Goal: Find specific page/section: Find specific page/section

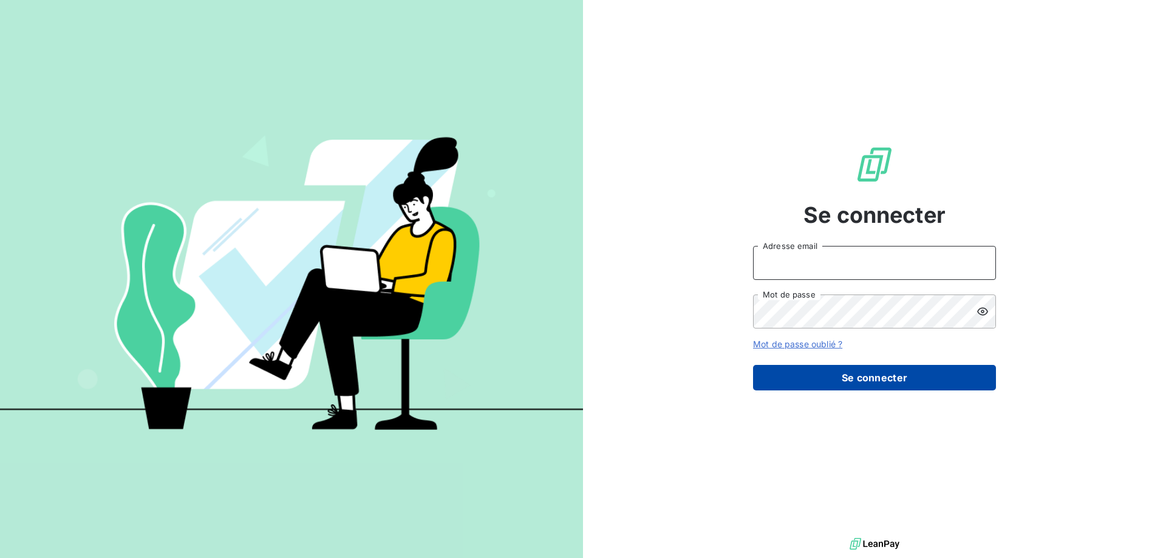
type input "[EMAIL_ADDRESS][DOMAIN_NAME]"
click at [842, 376] on button "Se connecter" at bounding box center [874, 378] width 243 height 26
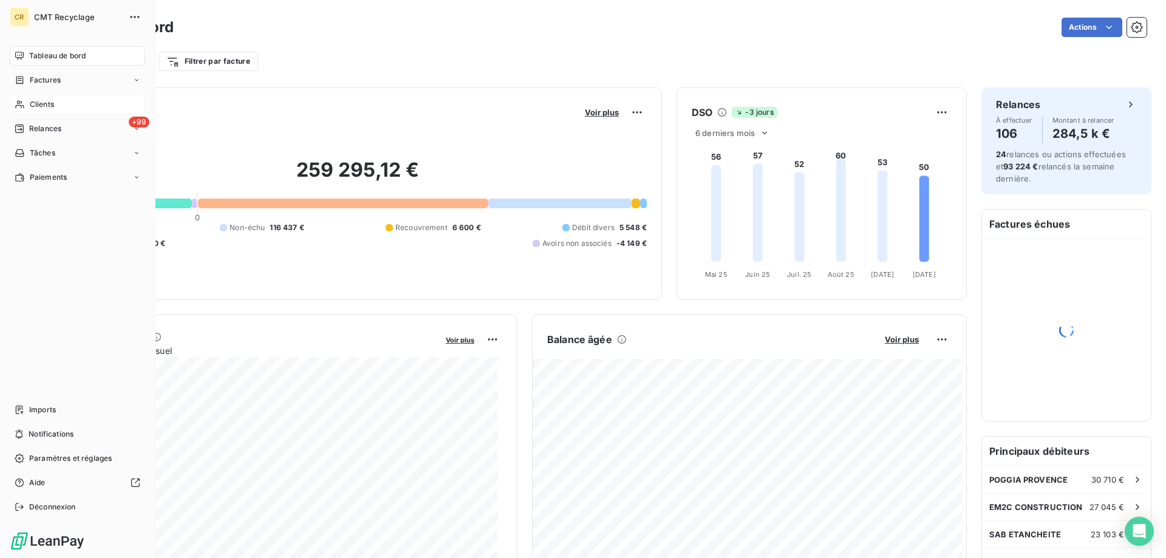
click at [62, 101] on div "Clients" at bounding box center [77, 104] width 135 height 19
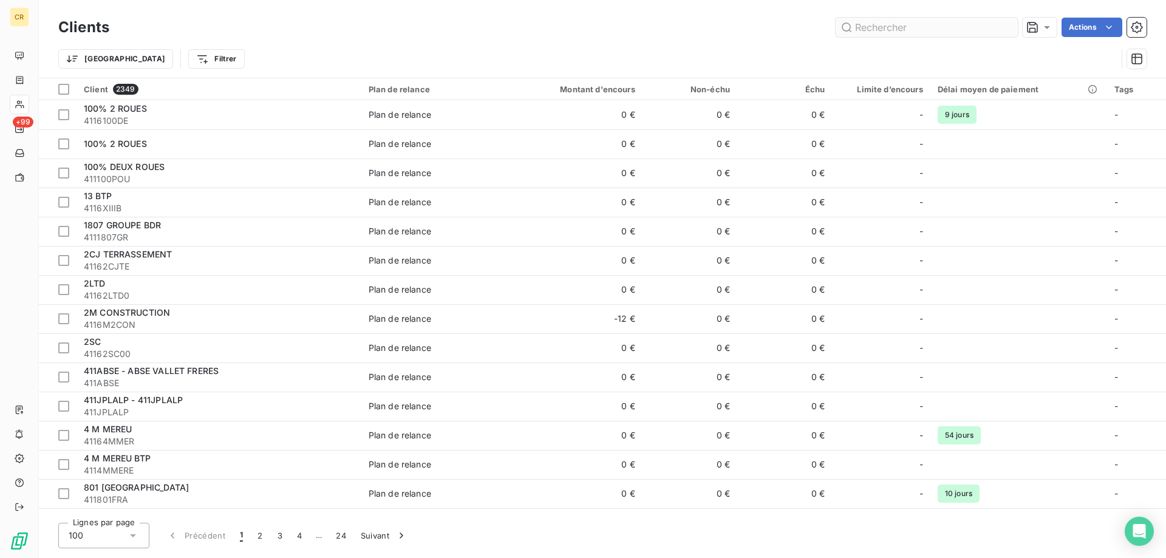
click at [874, 26] on input "text" at bounding box center [927, 27] width 182 height 19
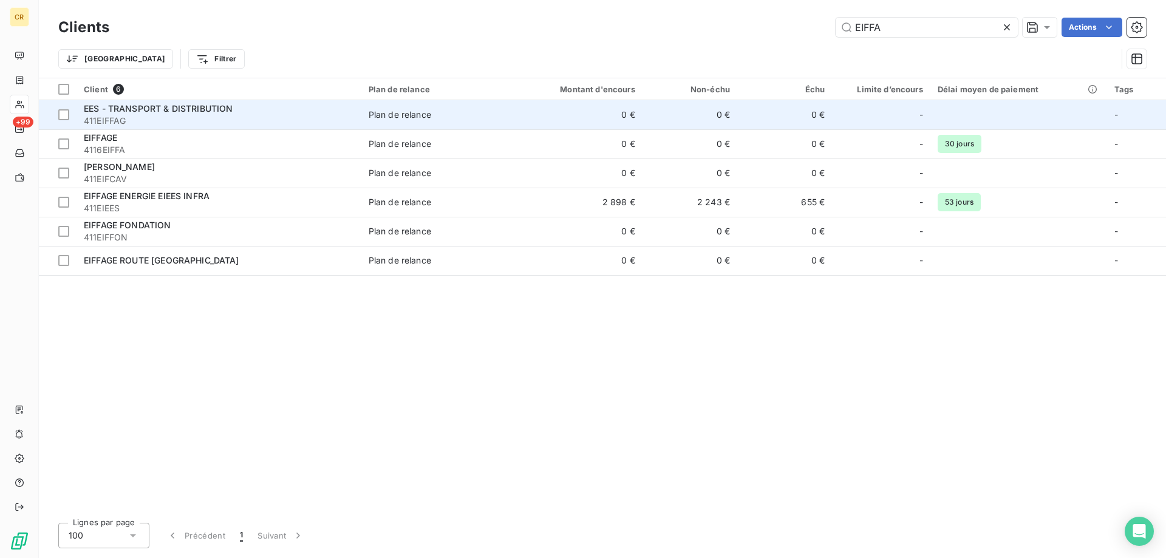
type input "EIFFA"
click at [192, 107] on span "EES - TRANSPORT & DISTRIBUTION" at bounding box center [158, 108] width 149 height 10
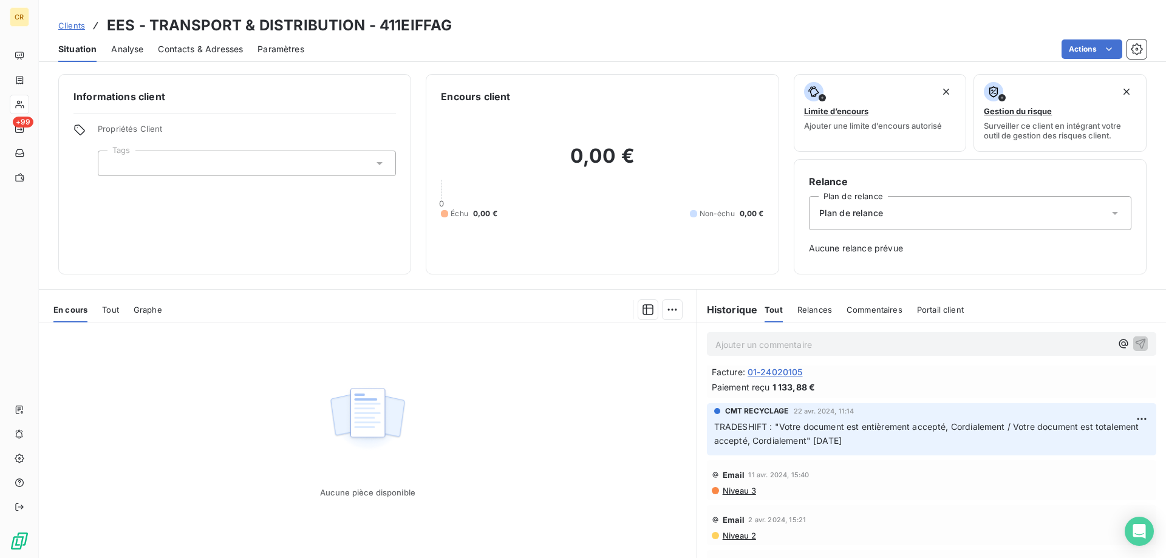
scroll to position [35, 0]
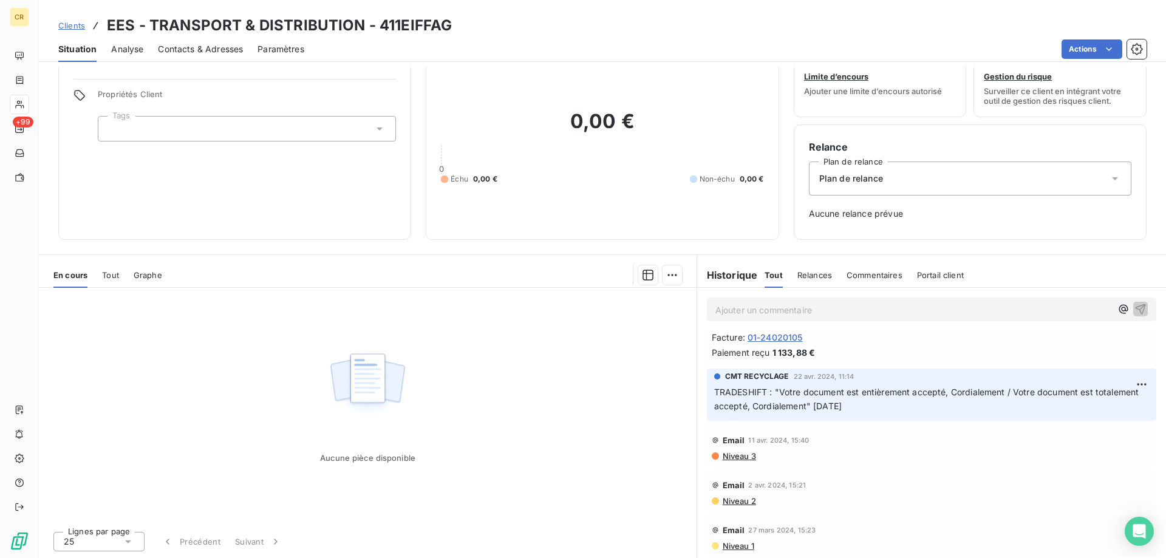
click at [792, 334] on span "01-24020105" at bounding box center [775, 337] width 55 height 13
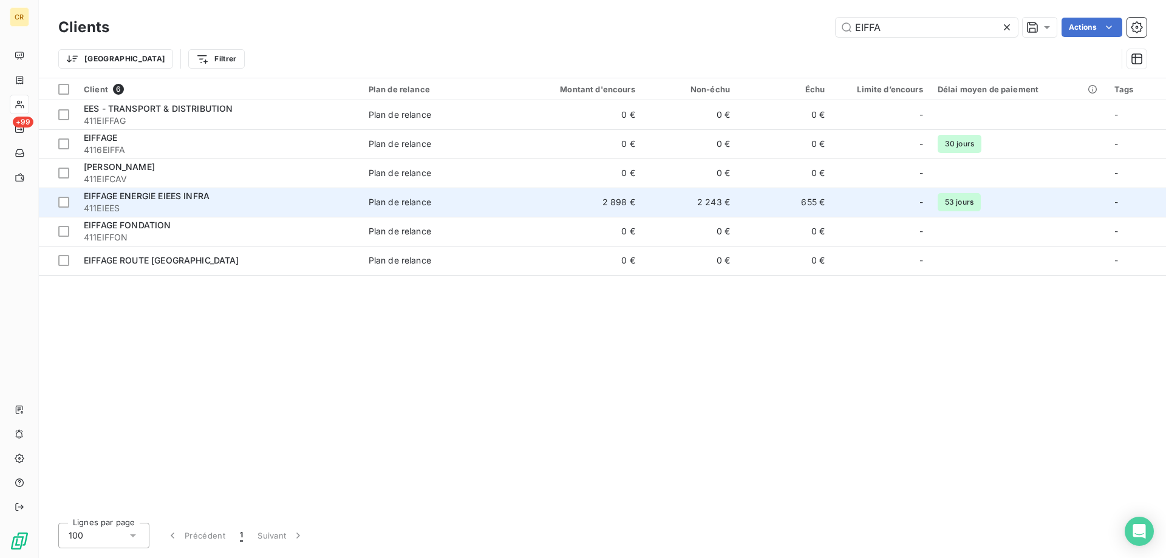
click at [199, 200] on span "EIFFAGE ENERGIE EIEES INFRA" at bounding box center [147, 196] width 126 height 10
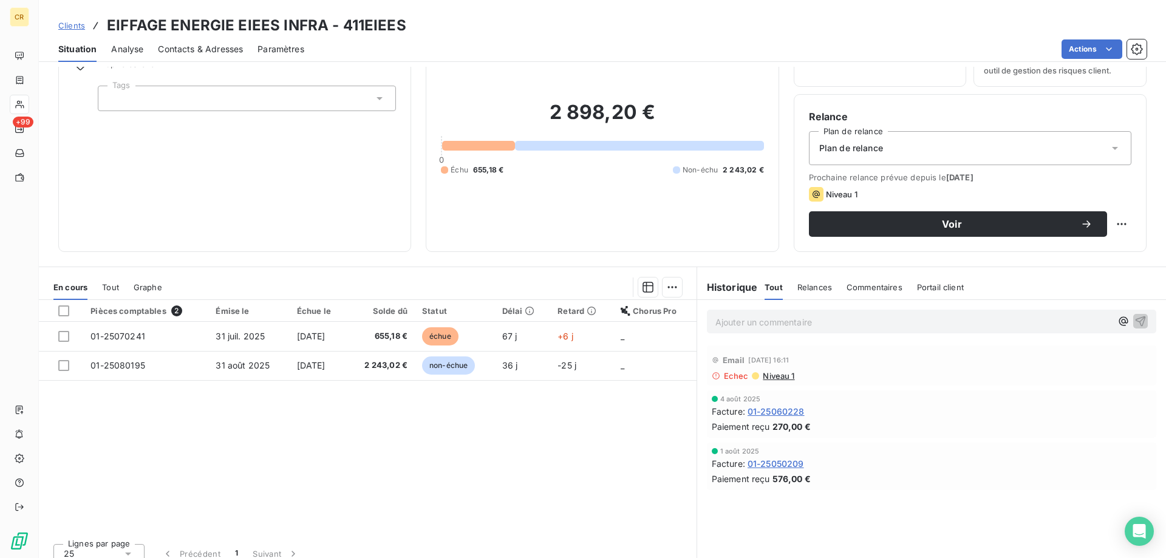
scroll to position [77, 0]
